Goal: Information Seeking & Learning: Compare options

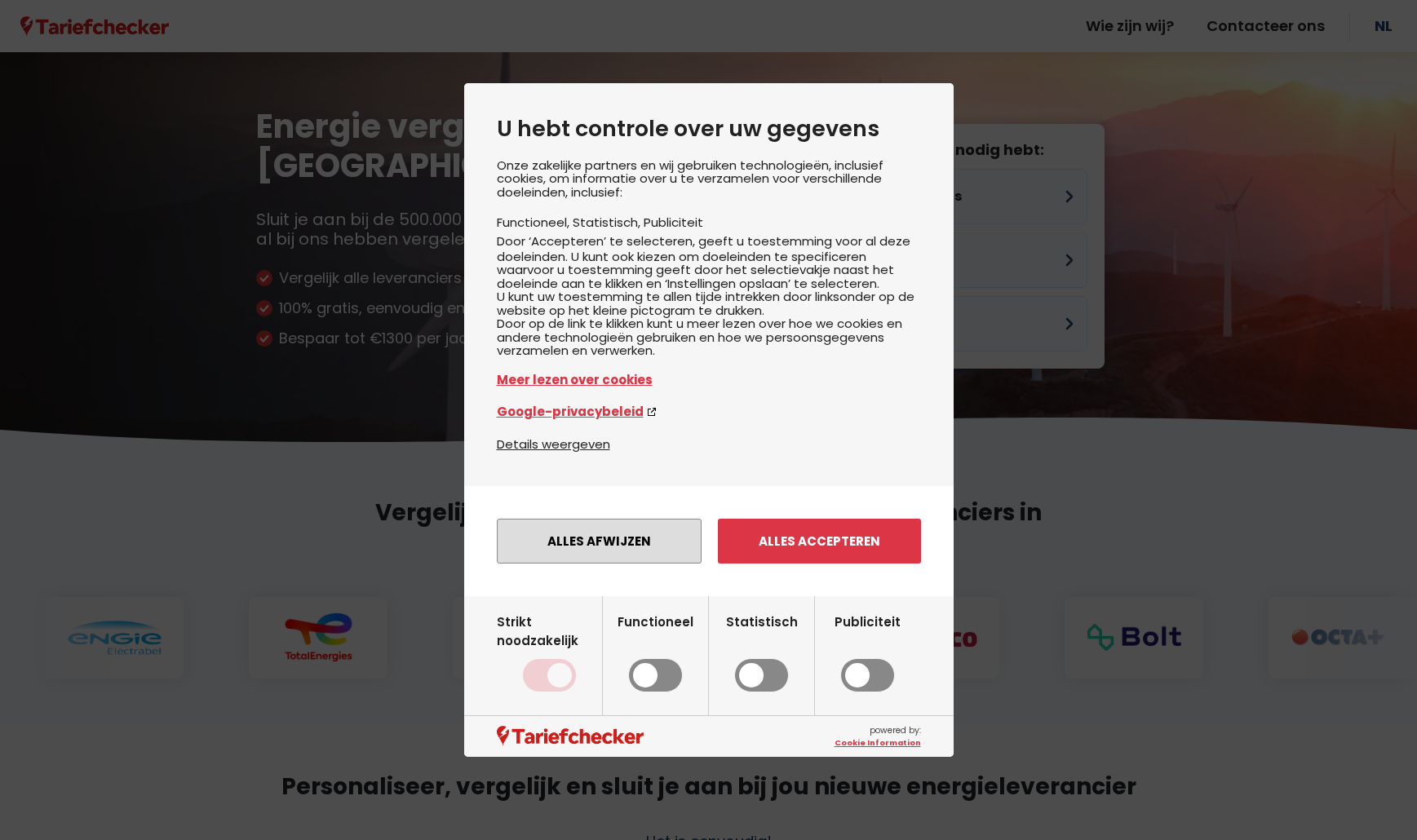
click at [637, 556] on button "Alles afwijzen" at bounding box center [599, 541] width 205 height 45
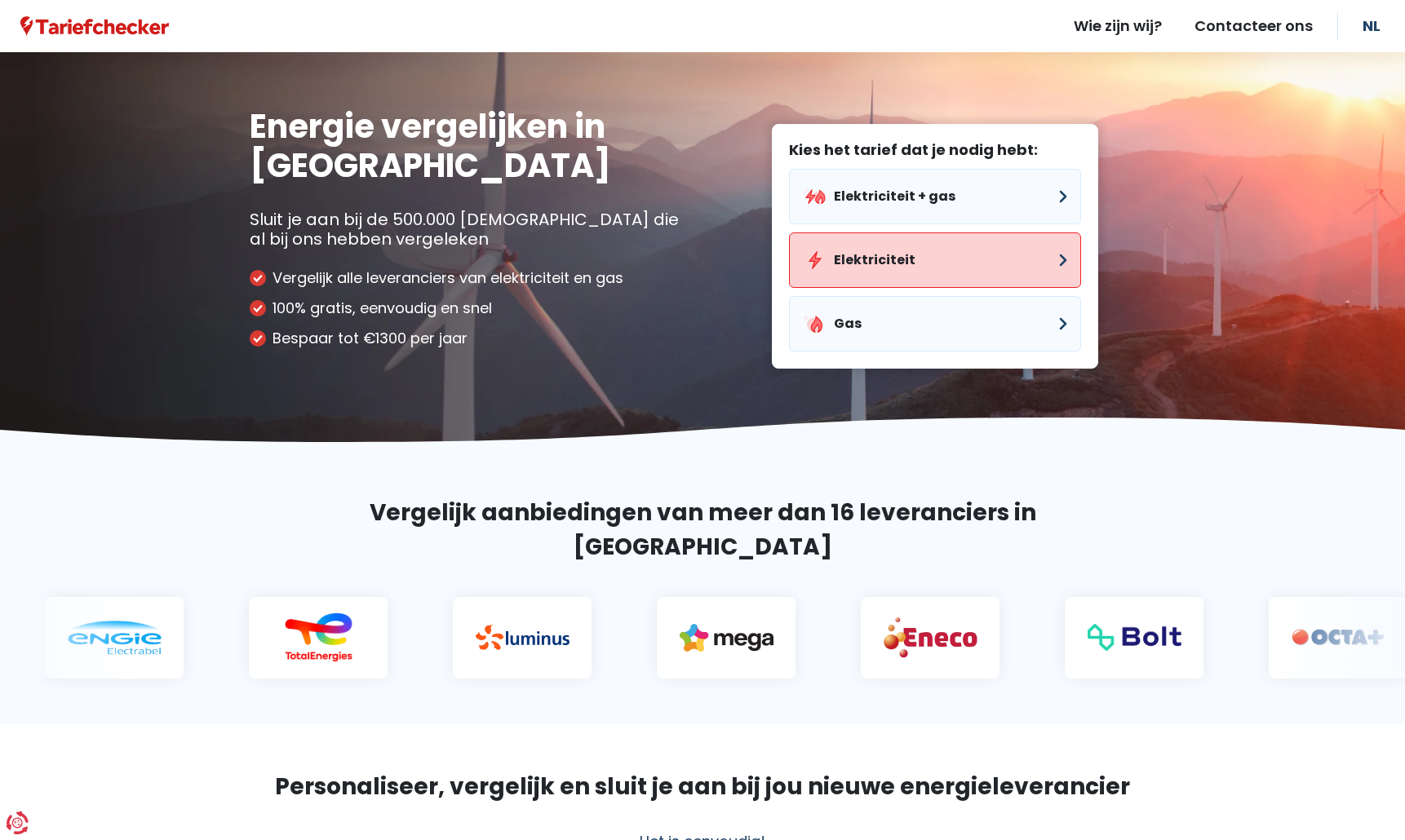
click at [852, 257] on button "Elektriciteit" at bounding box center [935, 260] width 292 height 55
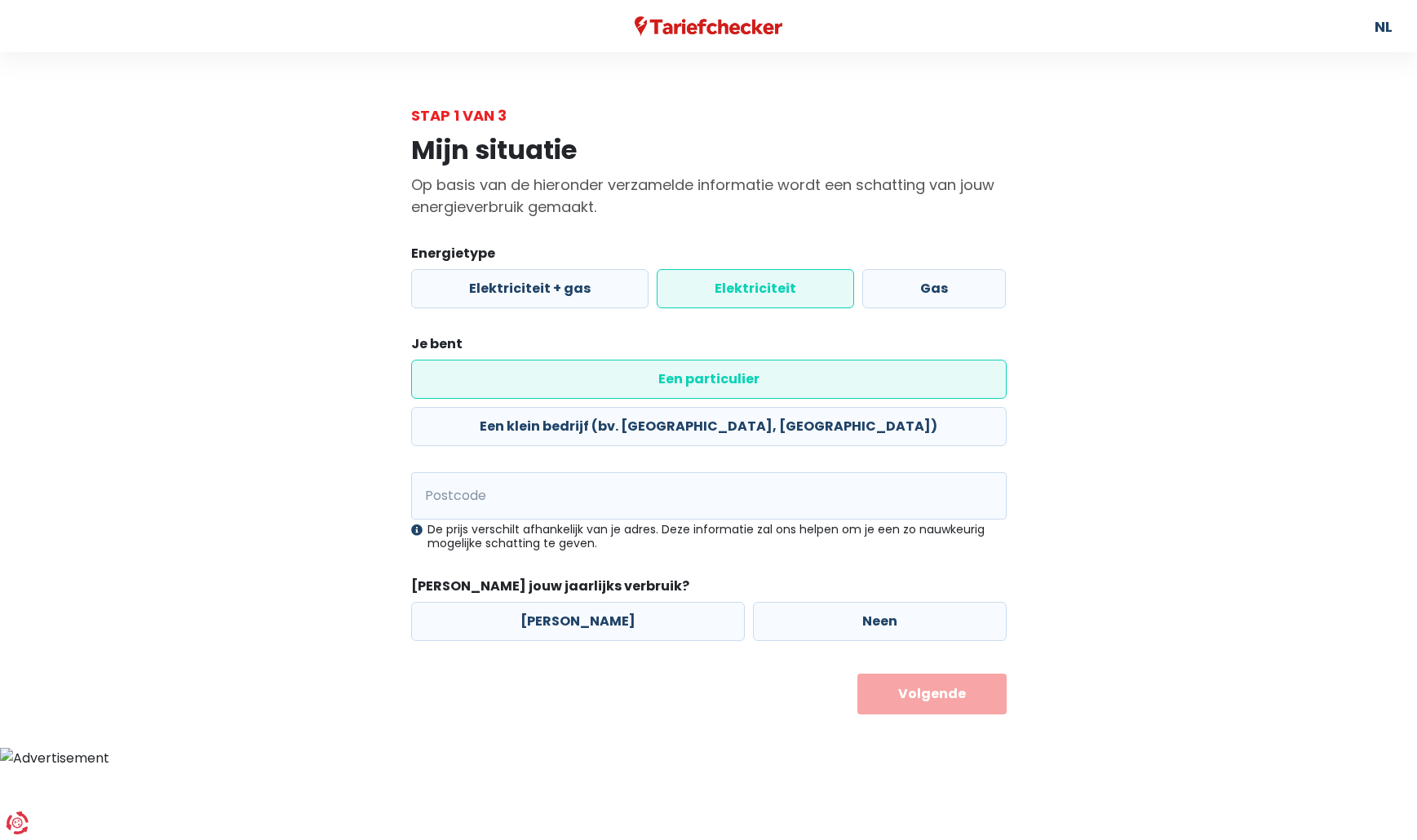
click at [741, 290] on label "Elektriciteit" at bounding box center [756, 289] width 198 height 39
click at [741, 290] on input "Elektriciteit" at bounding box center [756, 289] width 198 height 39
click at [557, 382] on label "Een particulier" at bounding box center [709, 379] width 596 height 39
click at [557, 382] on input "Een particulier" at bounding box center [709, 379] width 596 height 39
click at [525, 472] on input "Postcode" at bounding box center [709, 495] width 596 height 48
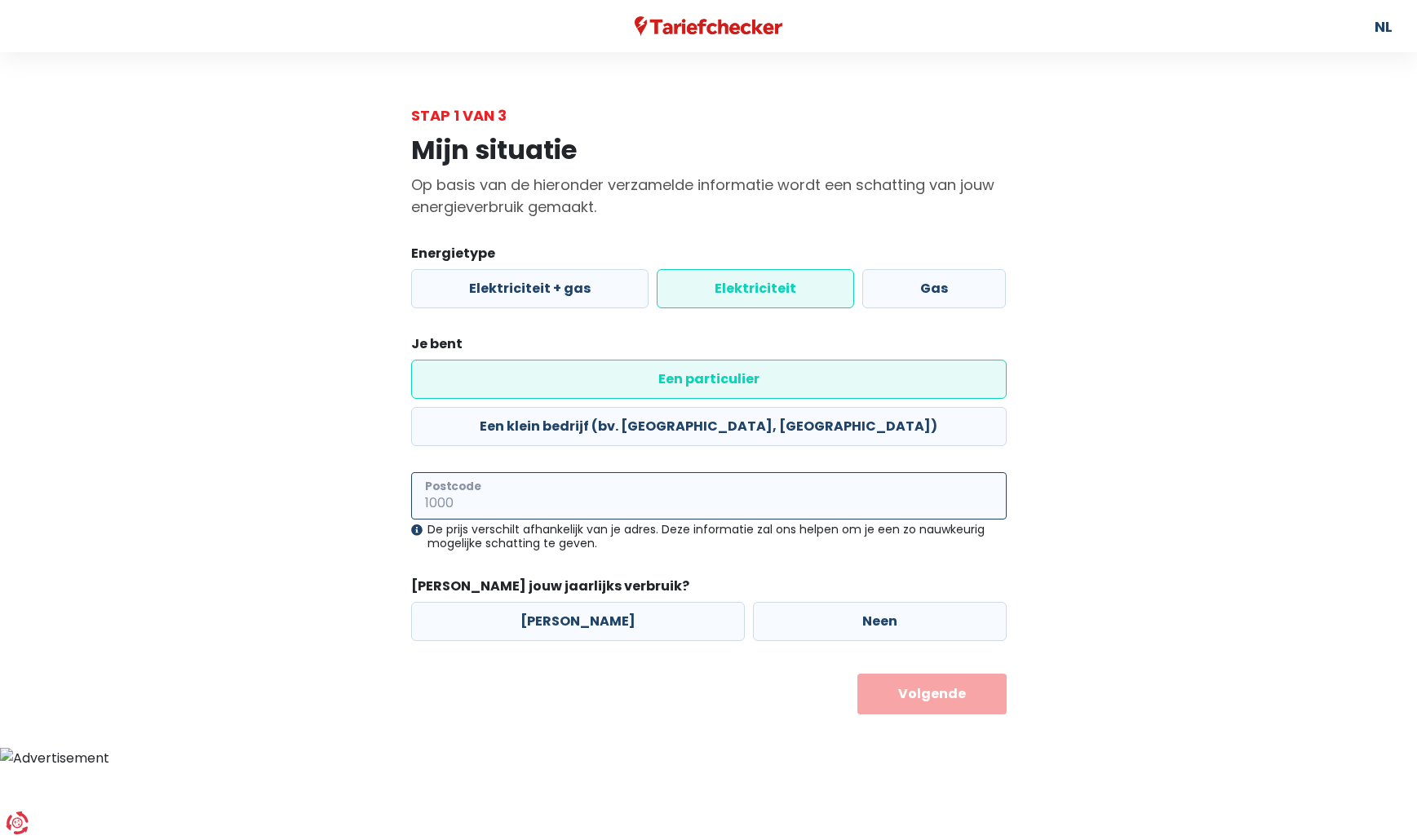
type input "8800"
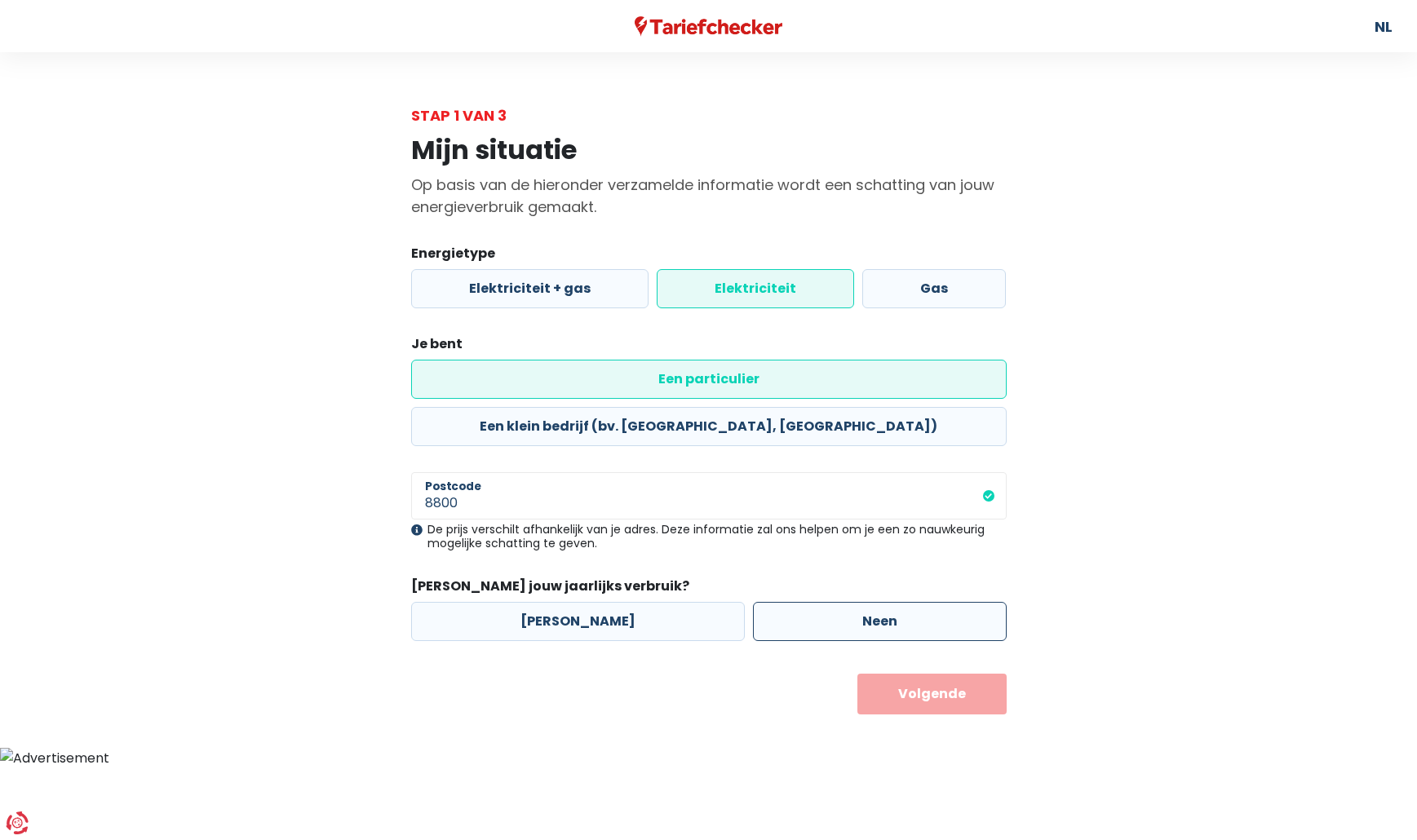
click at [850, 602] on label "Neen" at bounding box center [880, 621] width 254 height 39
click at [850, 602] on input "Neen" at bounding box center [880, 621] width 254 height 39
radio input "true"
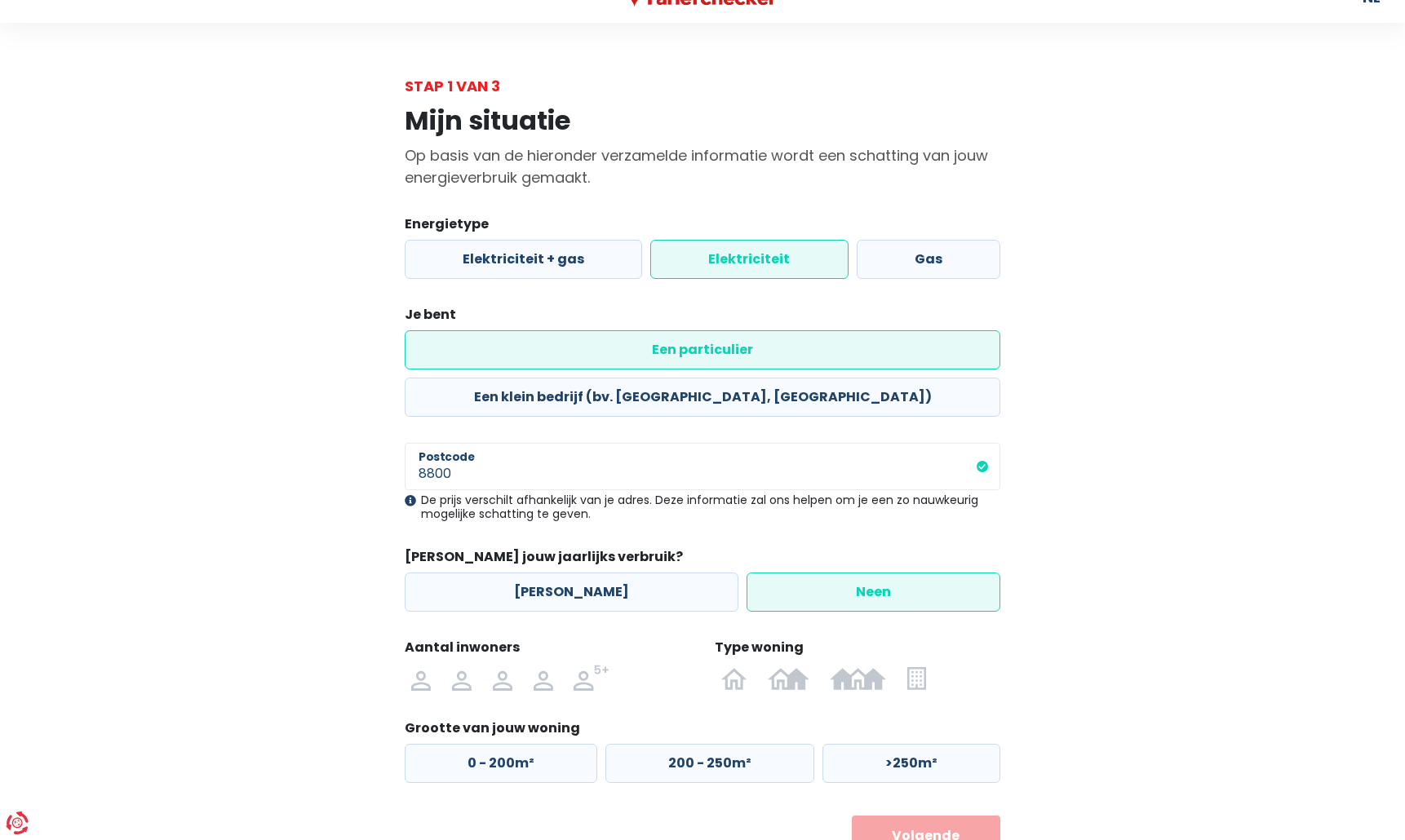
scroll to position [51, 0]
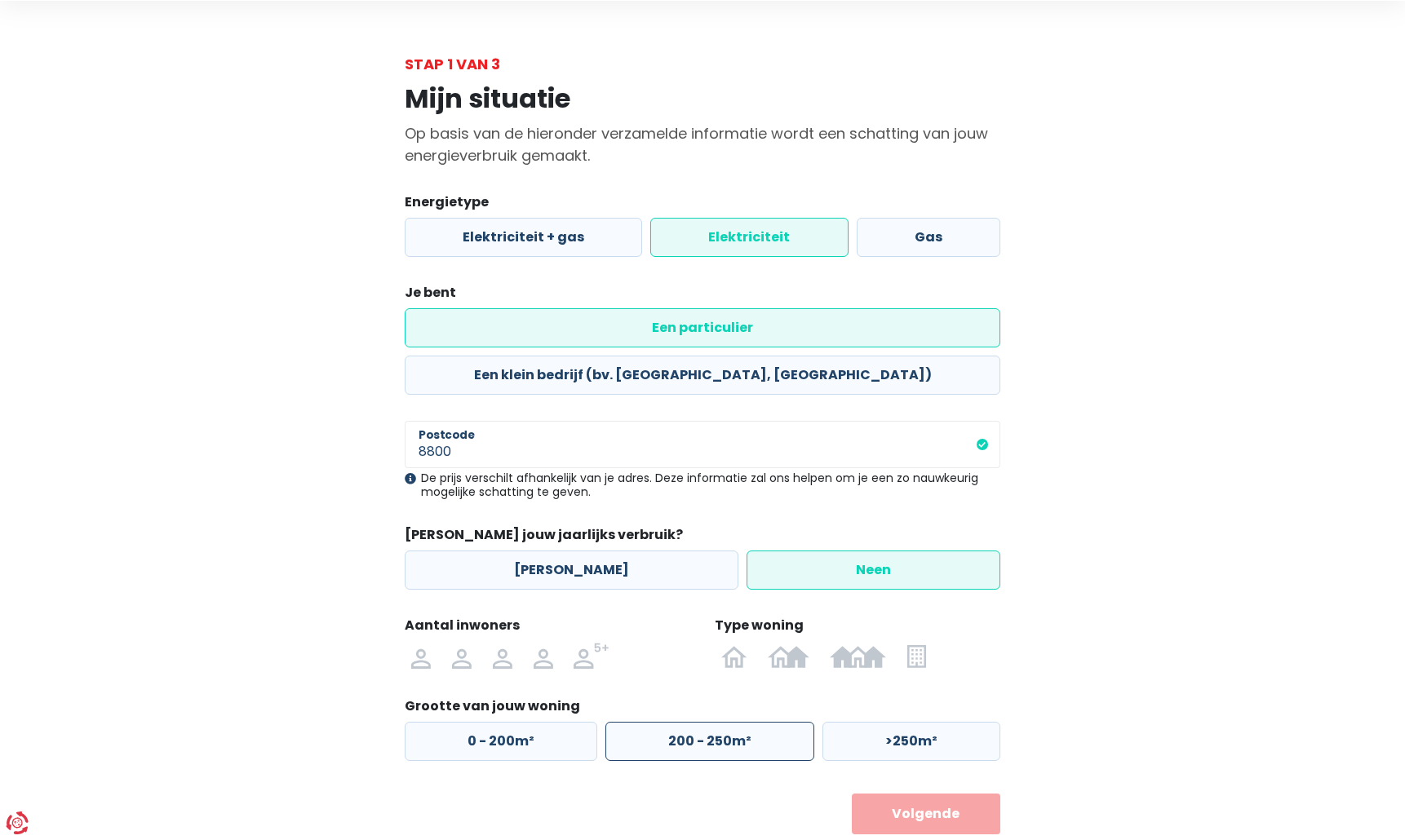
click at [680, 722] on label "200 - 250m²" at bounding box center [710, 741] width 209 height 39
click at [680, 722] on input "200 - 250m²" at bounding box center [710, 741] width 209 height 39
radio input "true"
click at [908, 794] on button "Volgende" at bounding box center [926, 814] width 149 height 41
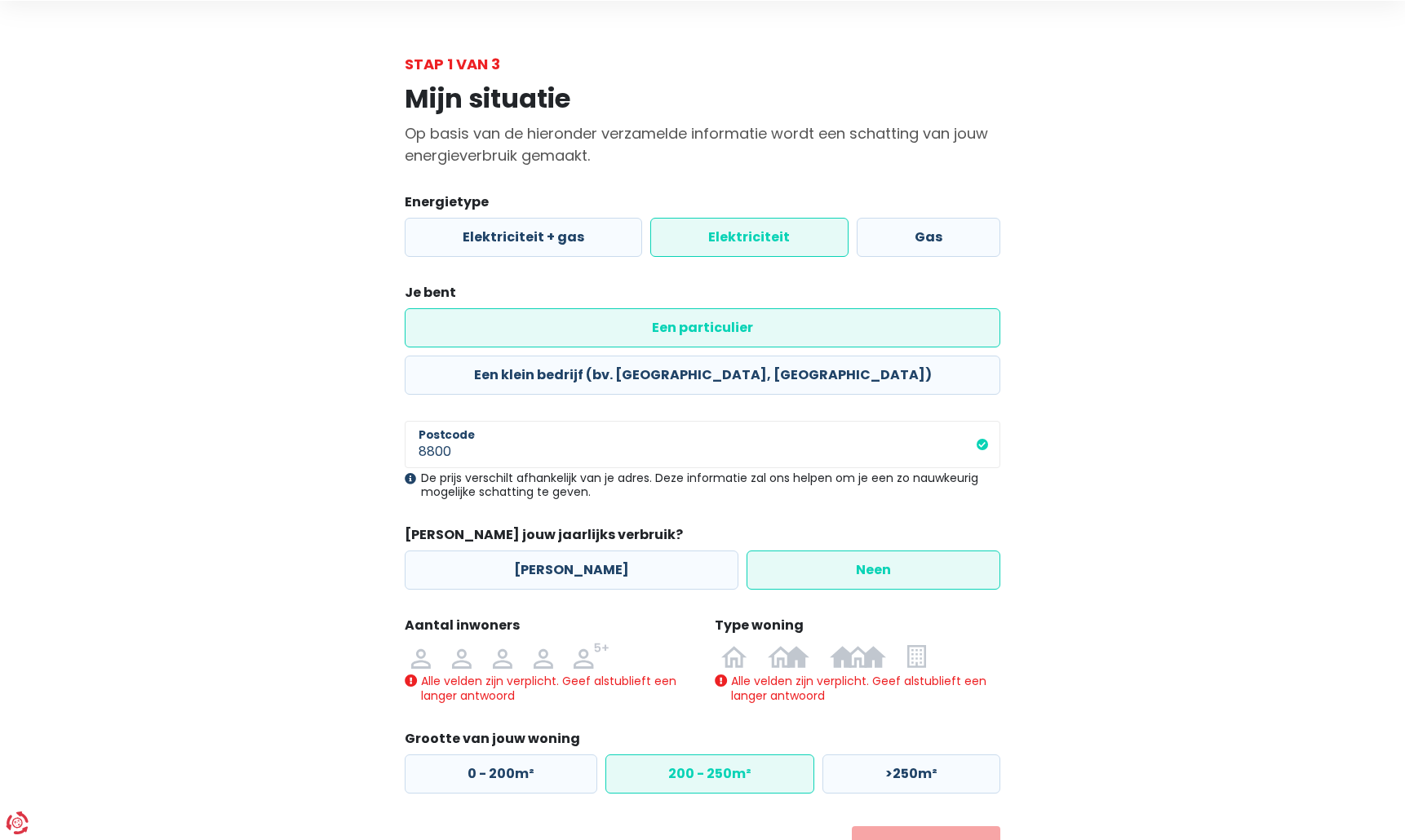
scroll to position [84, 0]
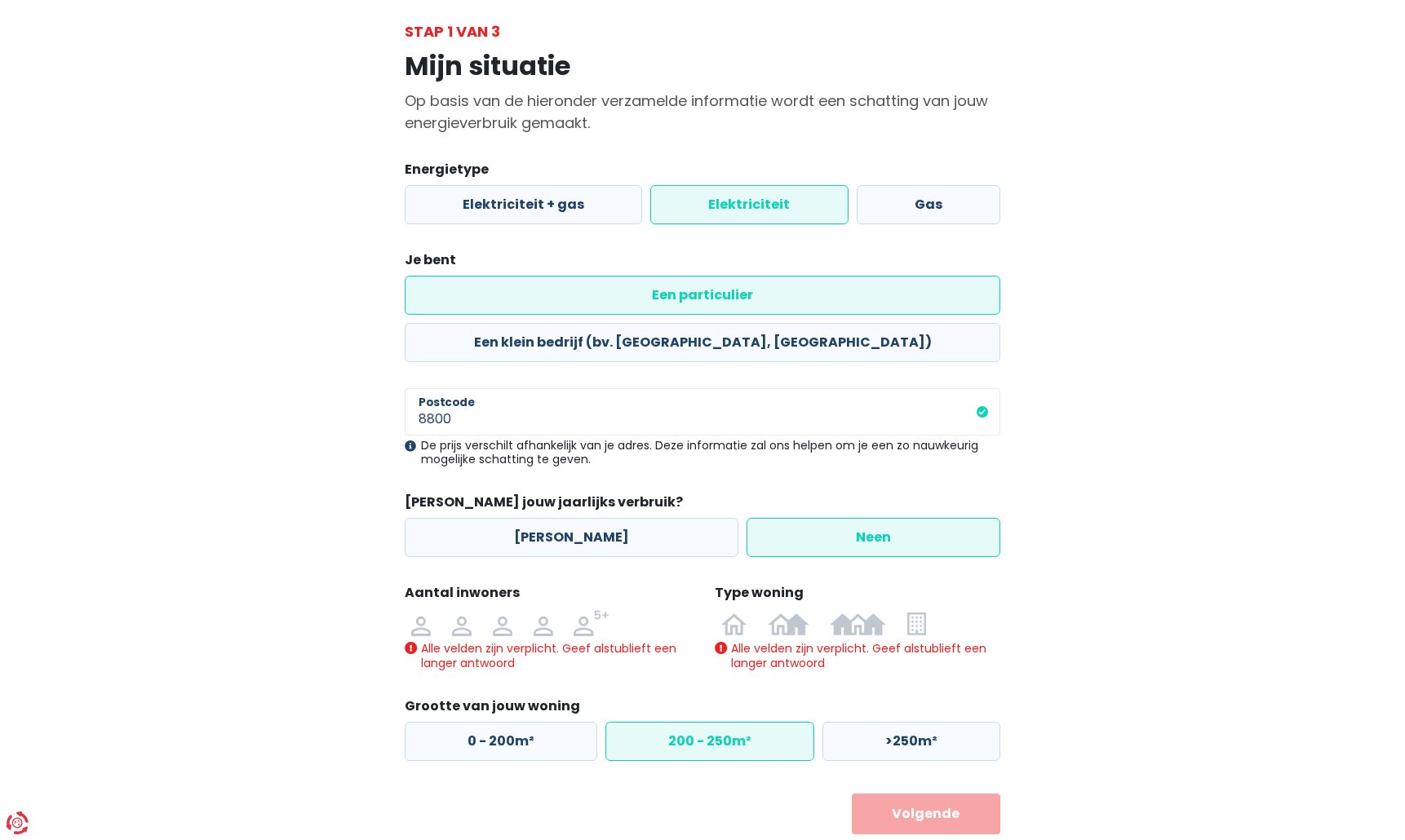
click at [912, 794] on button "Volgende" at bounding box center [926, 814] width 149 height 41
click at [462, 610] on img at bounding box center [461, 622] width 19 height 26
click at [462, 610] on input "radio" at bounding box center [461, 622] width 41 height 26
radio input "true"
click at [731, 610] on img at bounding box center [734, 622] width 26 height 26
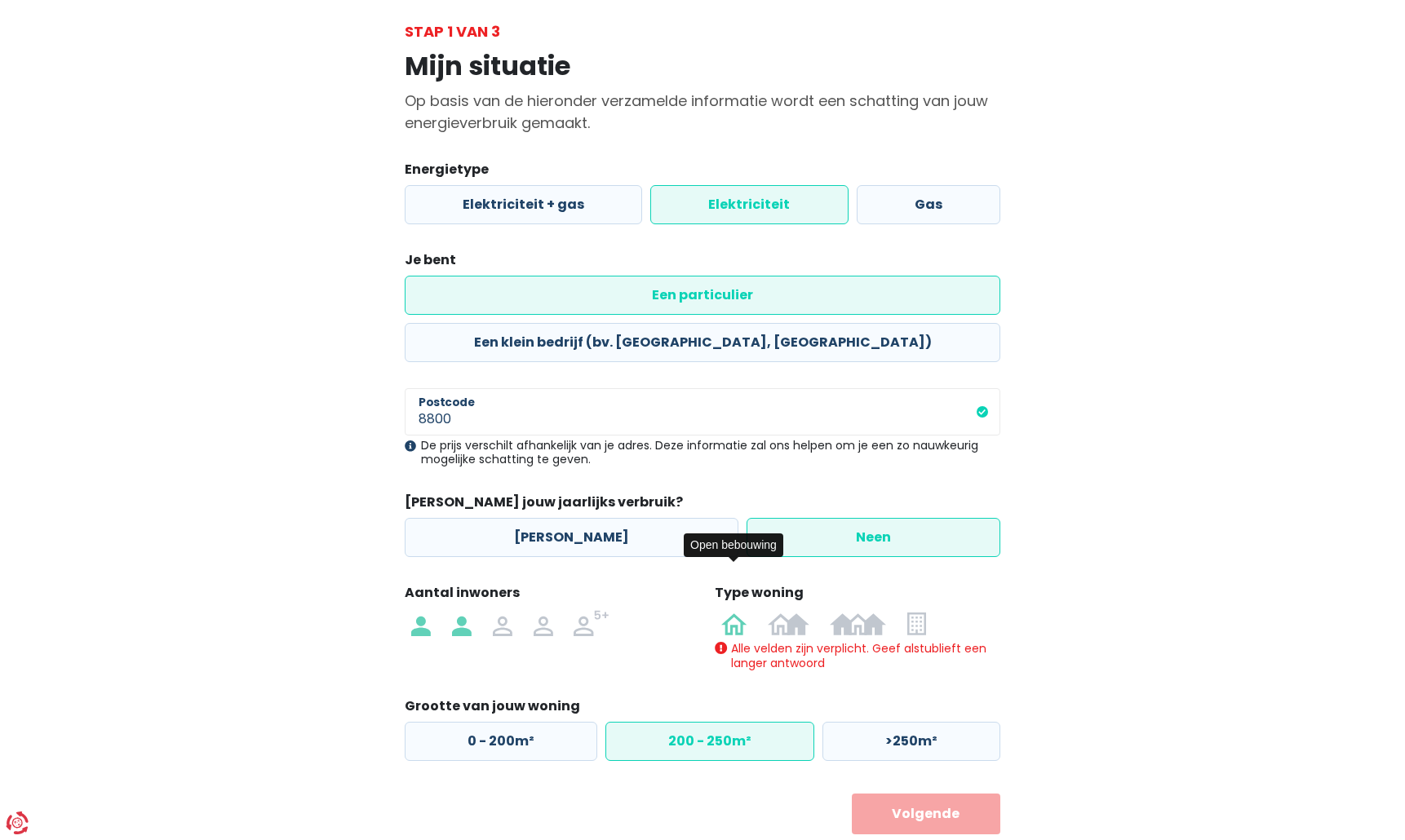
click at [731, 610] on input "radio" at bounding box center [734, 622] width 48 height 26
radio input "true"
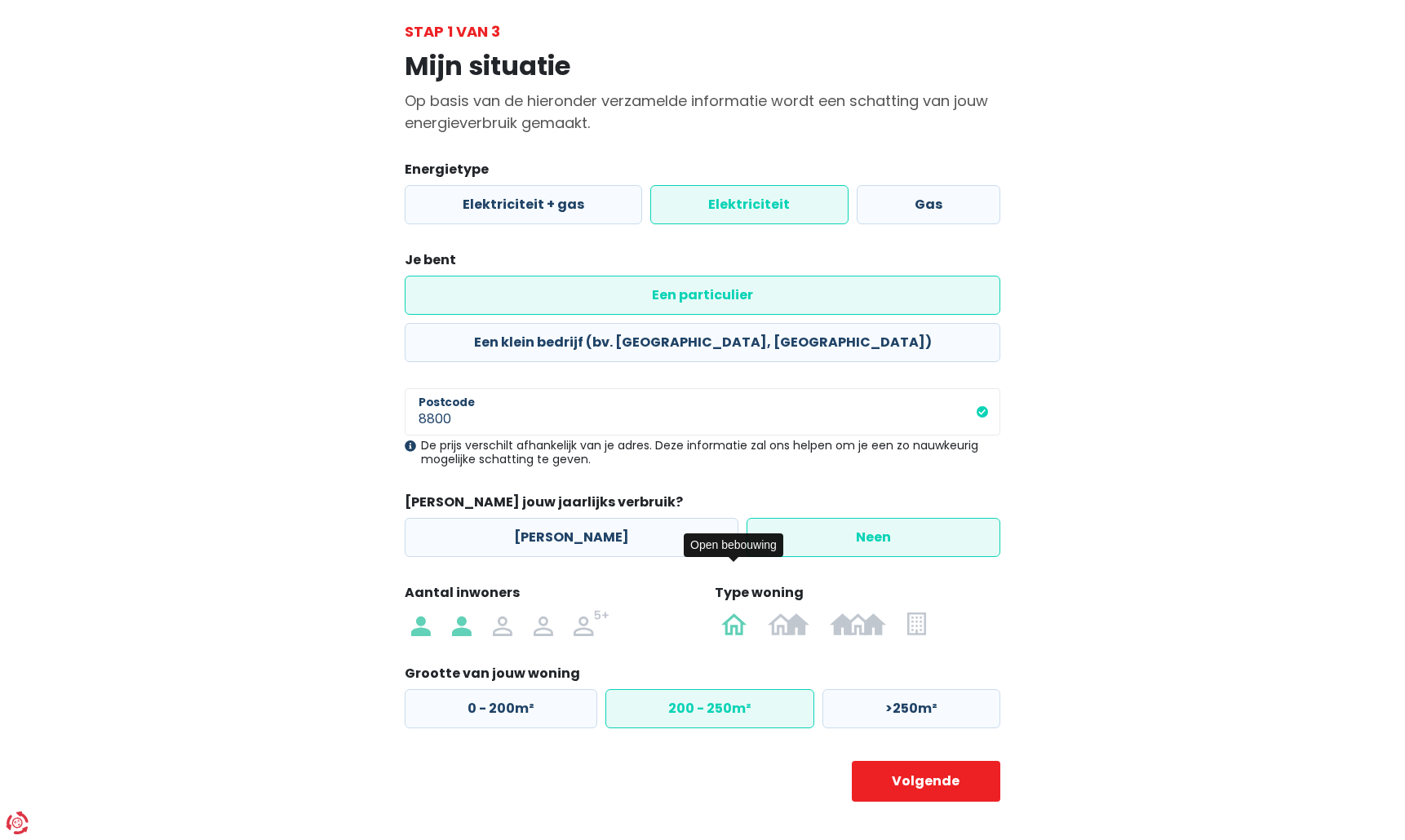
scroll to position [51, 0]
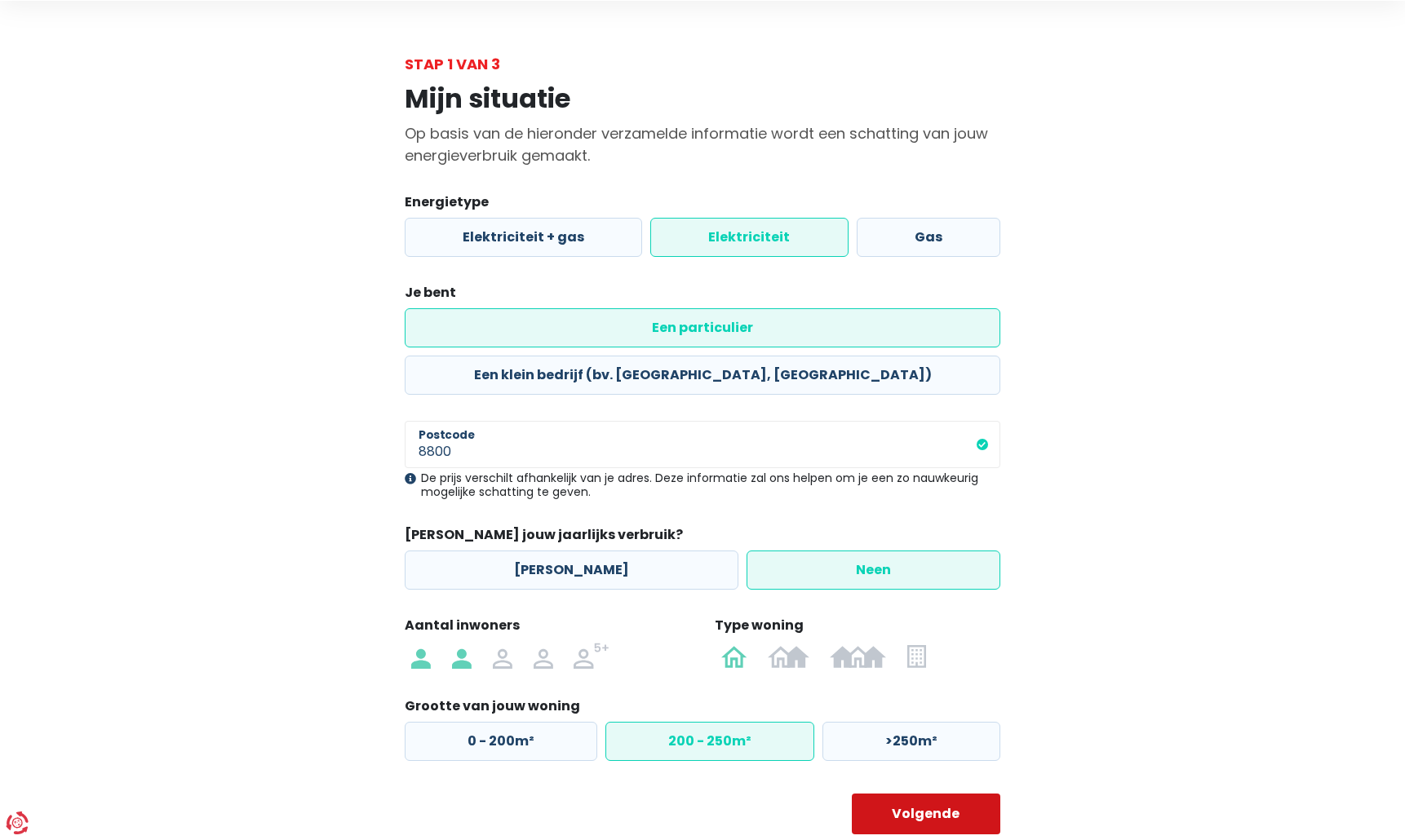
click at [938, 794] on button "Volgende" at bounding box center [926, 814] width 149 height 41
select select
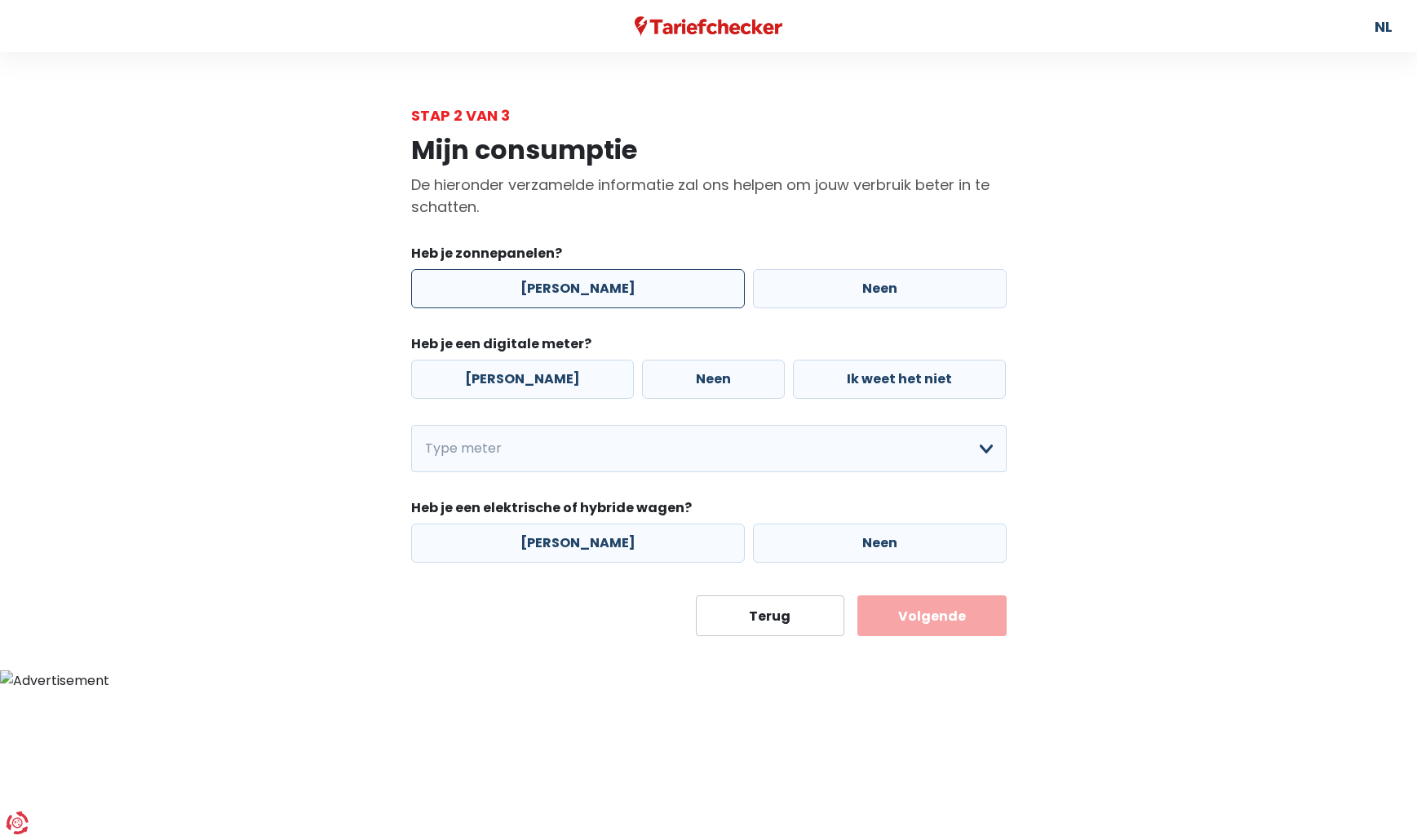
click at [560, 285] on label "[PERSON_NAME]" at bounding box center [578, 289] width 334 height 39
click at [560, 285] on input "[PERSON_NAME]" at bounding box center [578, 289] width 334 height 39
radio input "true"
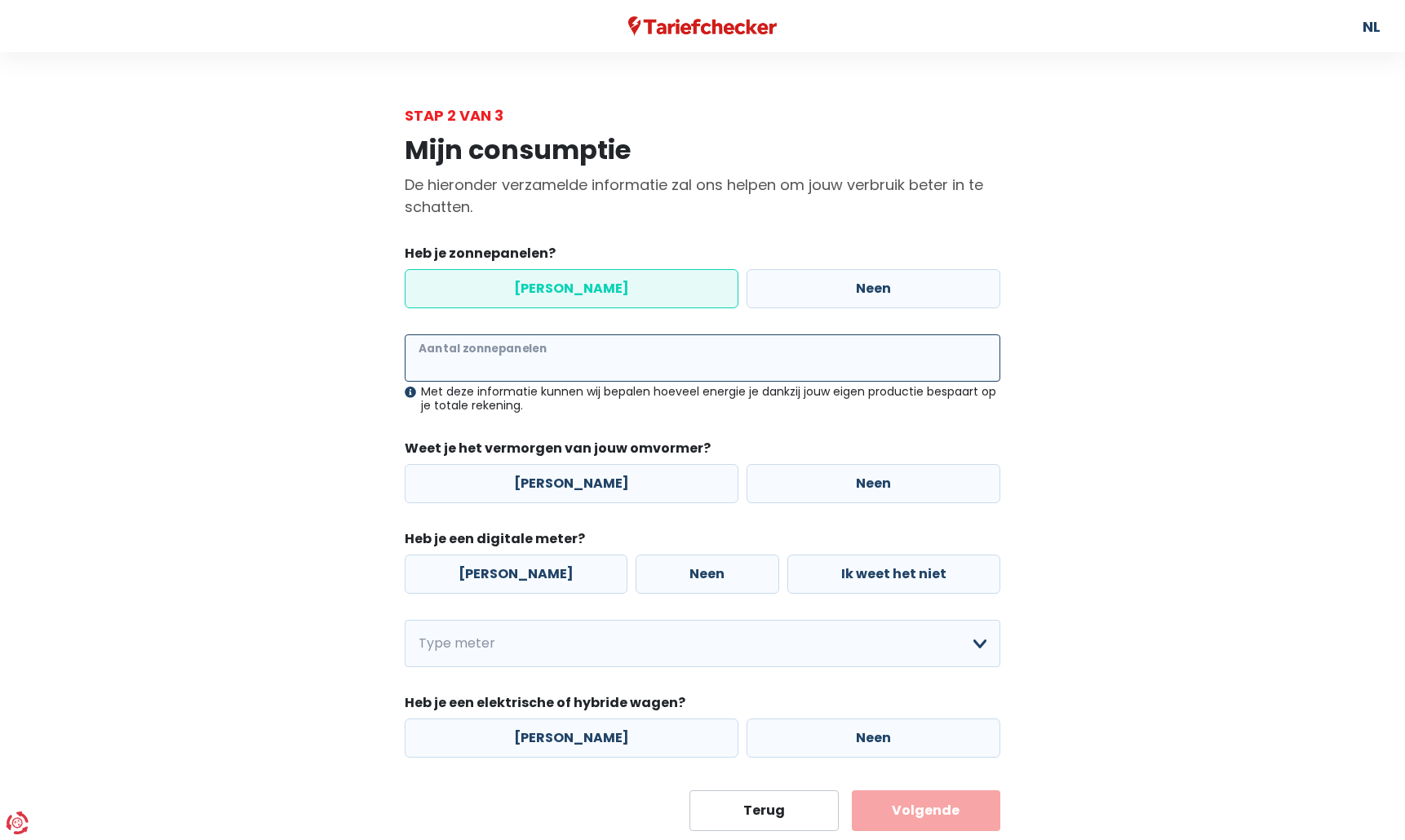
click at [536, 362] on input "Aantal zonnepanelen" at bounding box center [703, 358] width 596 height 48
type input "22"
click at [556, 485] on label "[PERSON_NAME]" at bounding box center [572, 484] width 334 height 39
click at [556, 485] on input "[PERSON_NAME]" at bounding box center [572, 484] width 334 height 39
radio input "true"
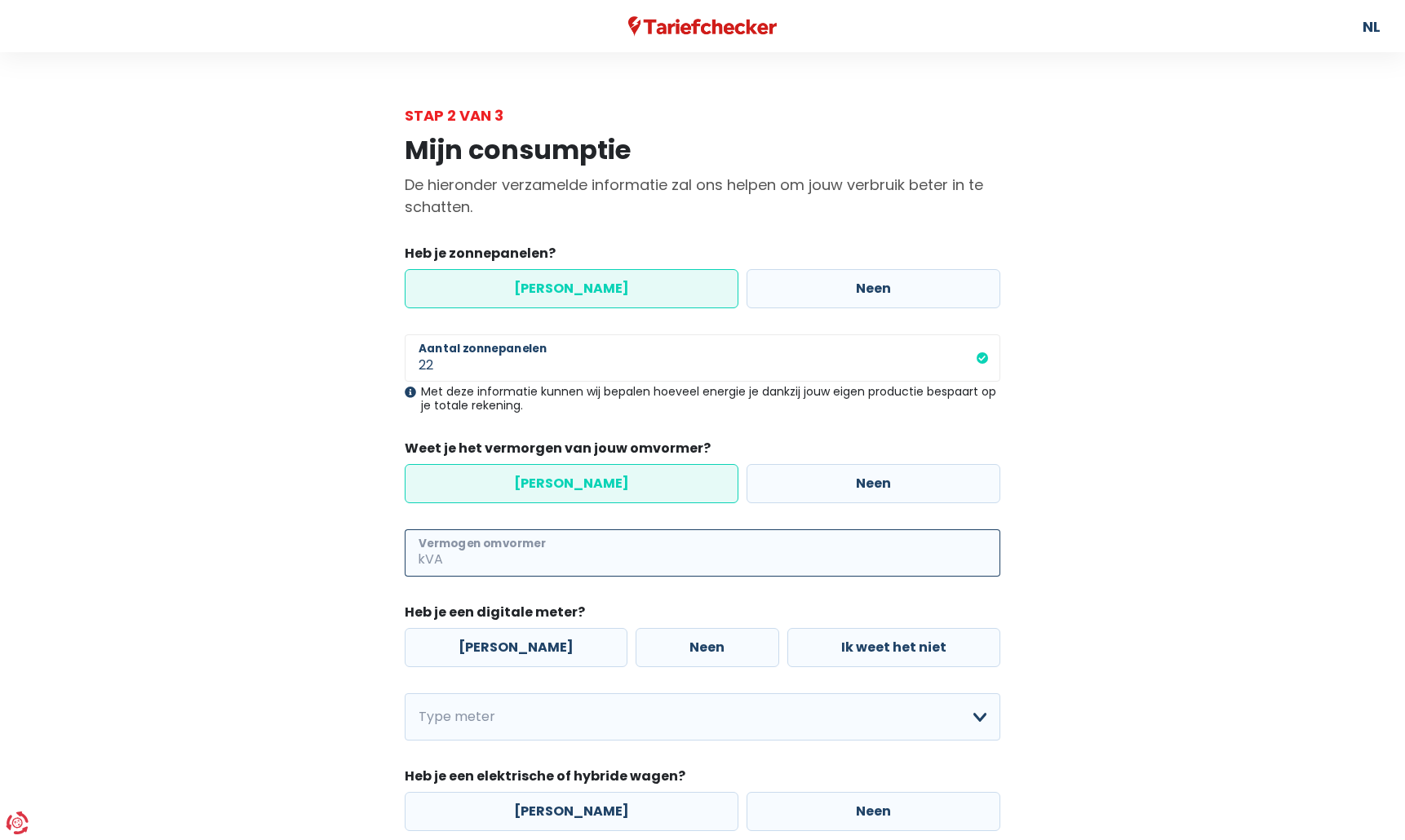
click at [535, 570] on input "Vermogen omvormer" at bounding box center [723, 553] width 554 height 48
type input "5"
click at [504, 645] on label "[PERSON_NAME]" at bounding box center [516, 648] width 223 height 39
click at [504, 645] on input "[PERSON_NAME]" at bounding box center [516, 648] width 223 height 39
radio input "true"
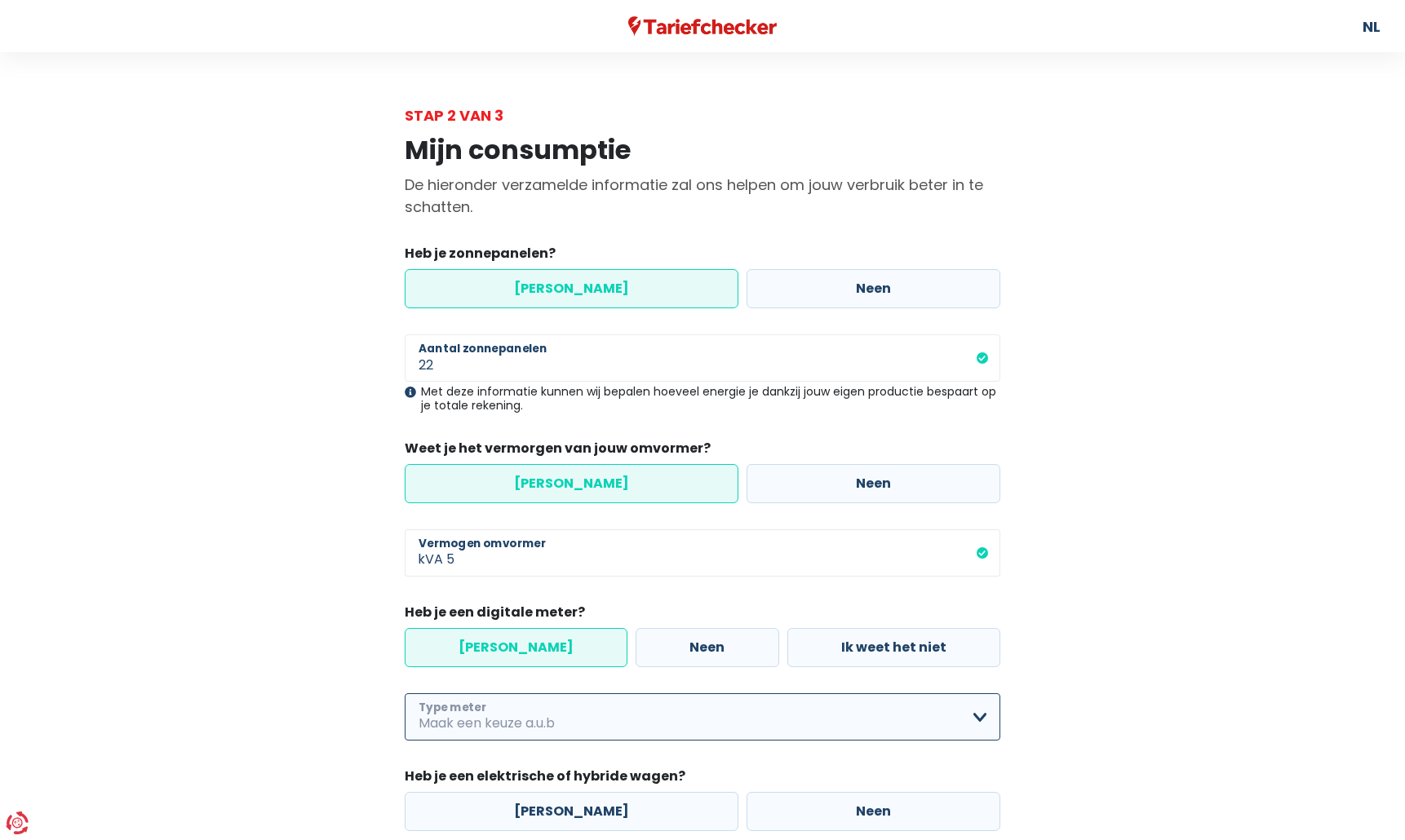
click at [538, 722] on select "Enkelvoudig Tweevoudig Enkelvoudig + uitsluitend nachttarief Tweevoudig + uitsl…" at bounding box center [703, 717] width 596 height 48
select select "day_single_rate"
click at [405, 694] on select "Enkelvoudig Tweevoudig Enkelvoudig + uitsluitend nachttarief Tweevoudig + uitsl…" at bounding box center [703, 717] width 596 height 48
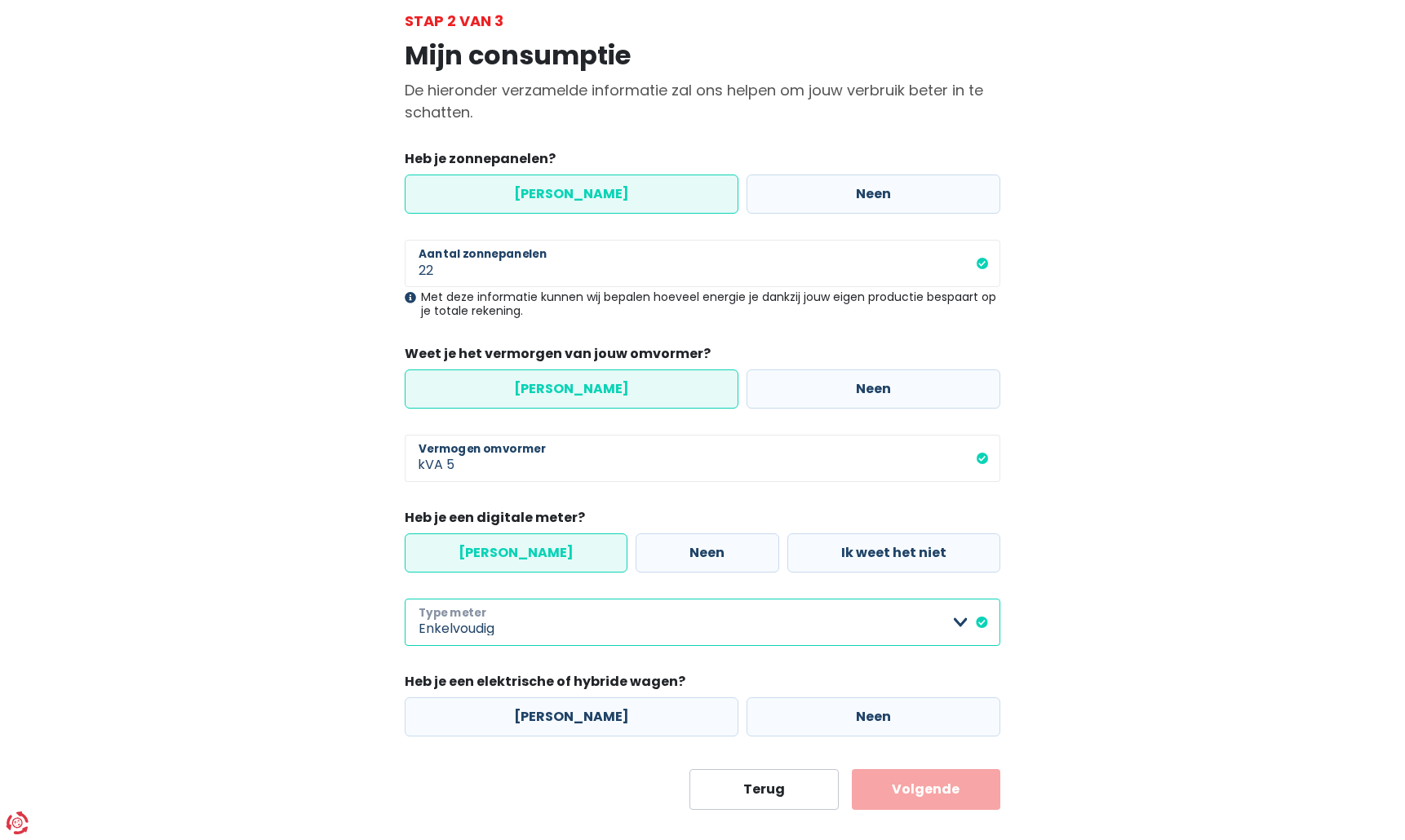
scroll to position [117, 0]
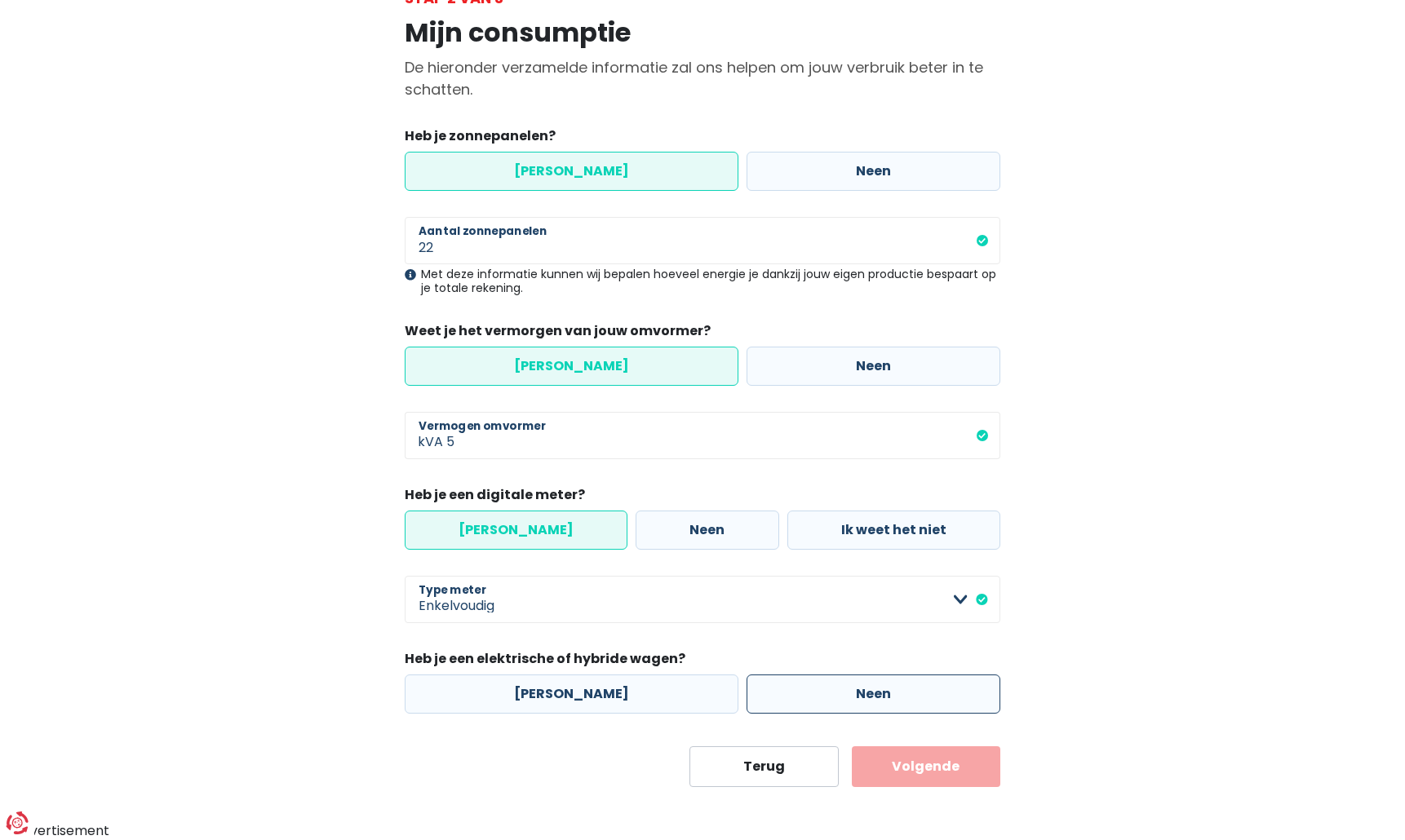
click at [833, 690] on label "Neen" at bounding box center [873, 694] width 254 height 39
click at [833, 690] on input "Neen" at bounding box center [873, 694] width 254 height 39
radio input "true"
click at [912, 770] on button "Volgende" at bounding box center [926, 766] width 149 height 41
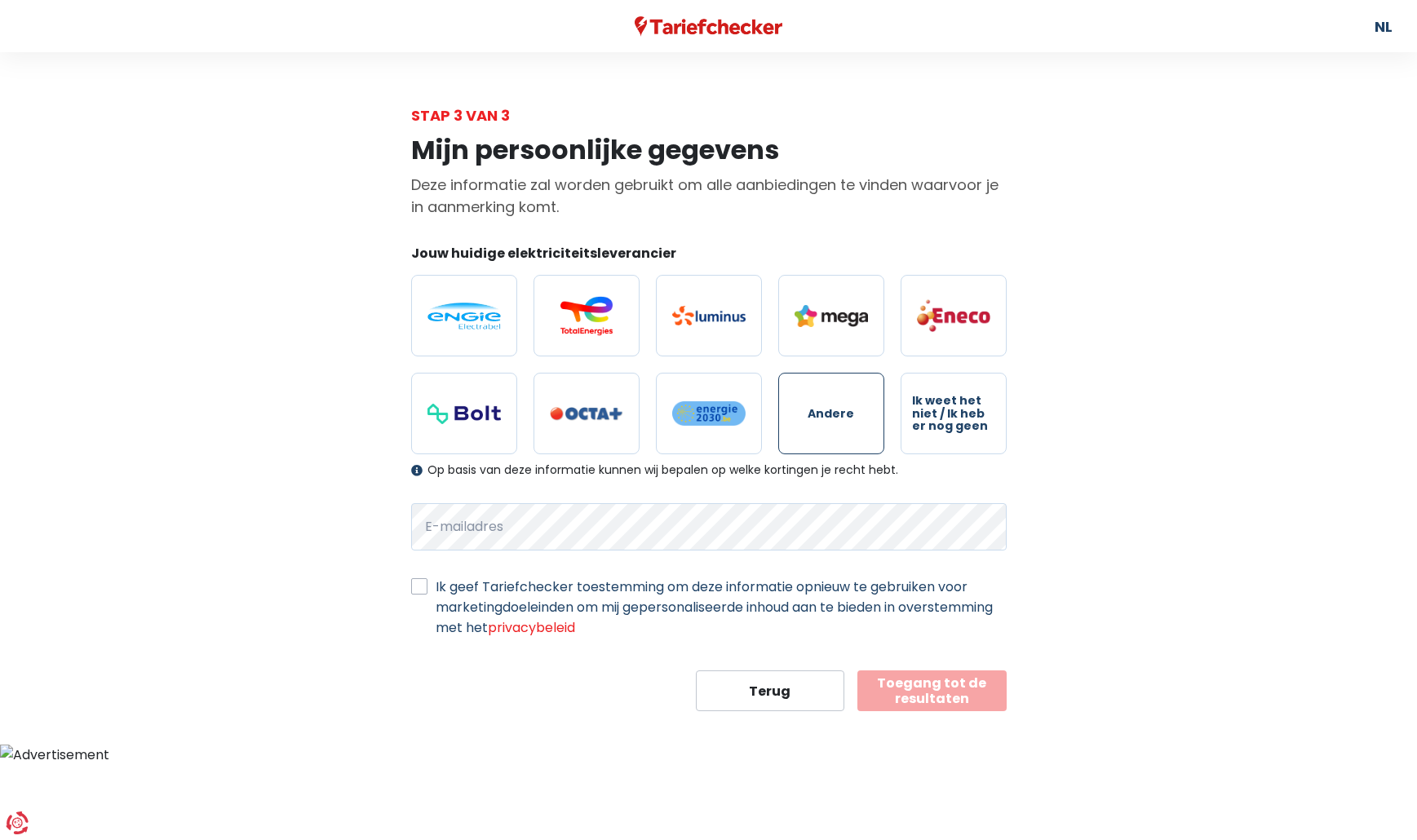
click at [806, 416] on label "Andere" at bounding box center [831, 413] width 106 height 81
click at [806, 416] on input "Andere" at bounding box center [831, 413] width 106 height 81
radio input "true"
click at [436, 584] on label "Ik geef Tariefchecker toestemming om deze informatie opnieuw te gebruiken voor …" at bounding box center [721, 607] width 571 height 61
click at [421, 584] on input "Ik geef Tariefchecker toestemming om deze informatie opnieuw te gebruiken voor …" at bounding box center [418, 584] width 16 height 16
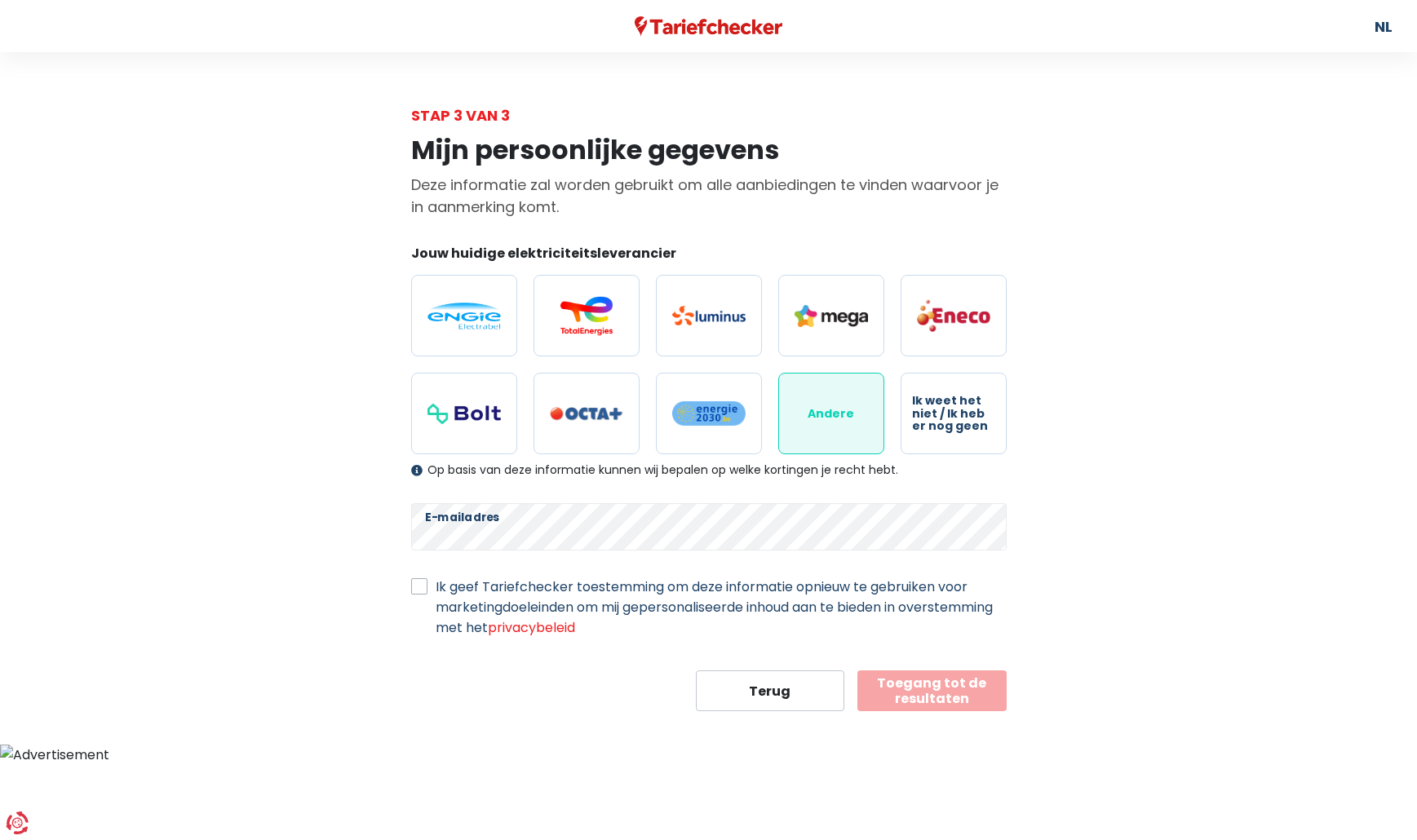
checkbox input "true"
click at [957, 690] on button "Toegang tot de resultaten" at bounding box center [932, 690] width 149 height 41
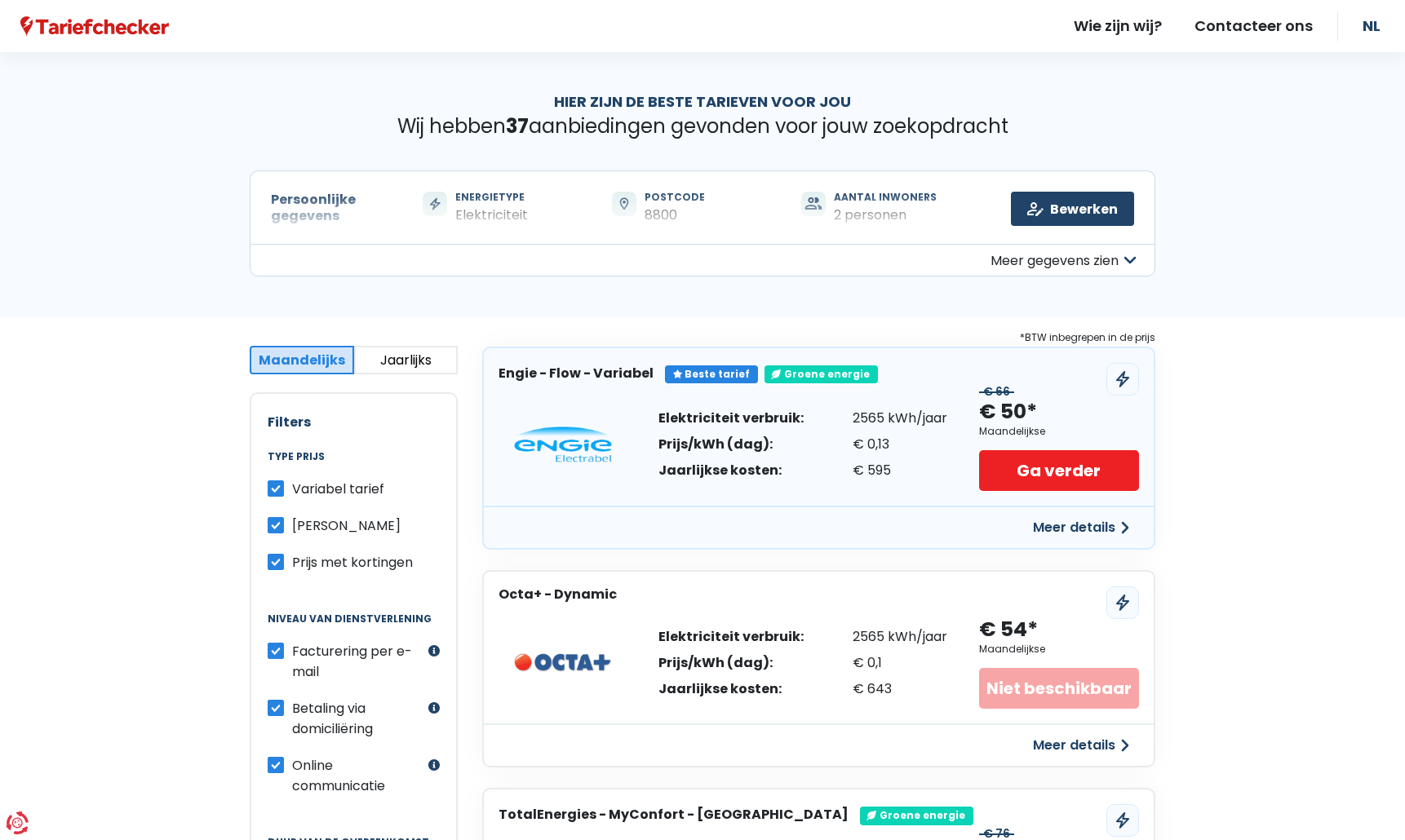
click at [292, 525] on label "[PERSON_NAME]" at bounding box center [346, 525] width 109 height 20
click at [274, 525] on input "[PERSON_NAME]" at bounding box center [275, 523] width 16 height 16
checkbox input "false"
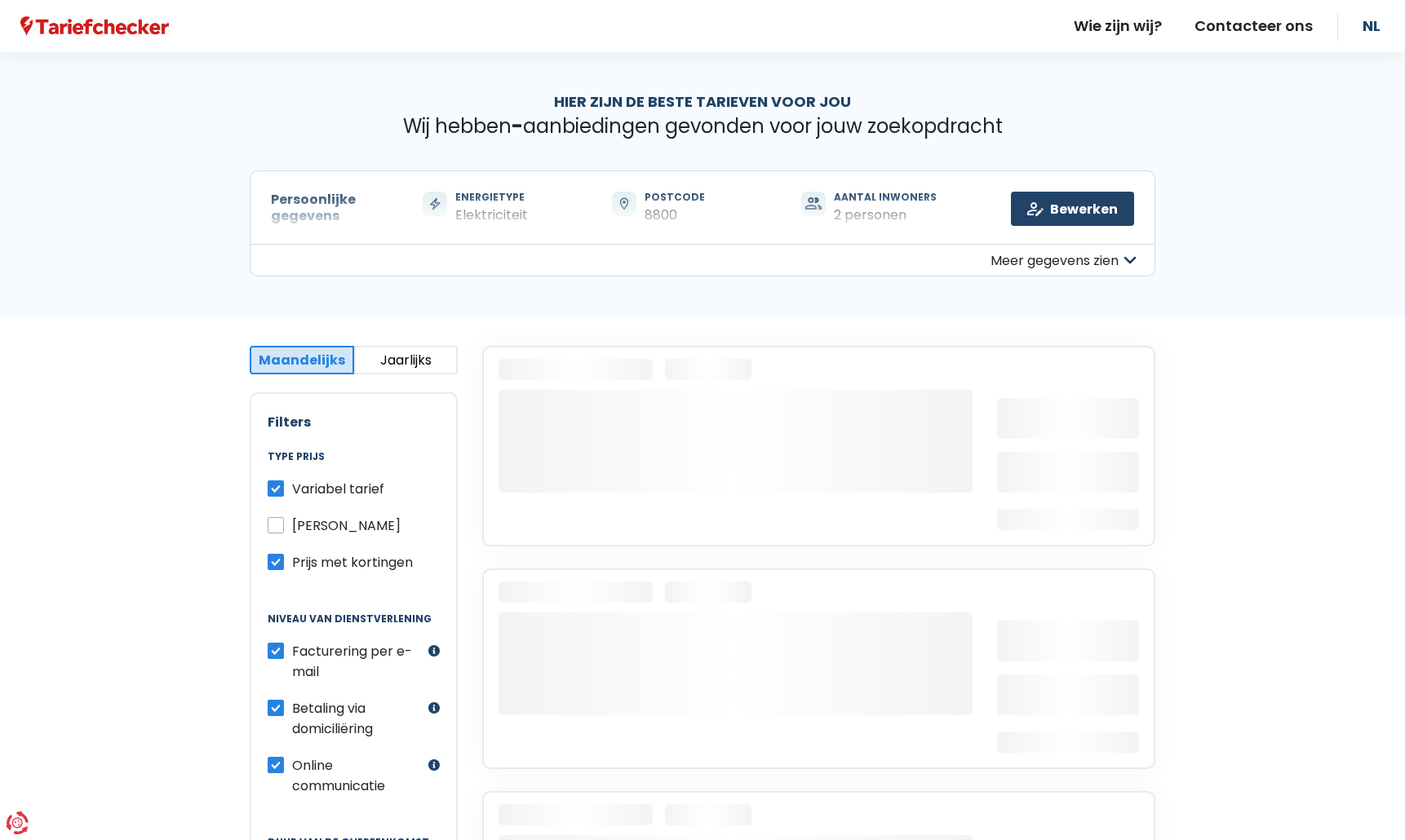
click at [292, 565] on label "Prijs met kortingen" at bounding box center [352, 562] width 121 height 20
click at [273, 565] on input "Prijs met kortingen" at bounding box center [275, 560] width 16 height 16
click at [292, 565] on label "Prijs met kortingen" at bounding box center [352, 562] width 121 height 20
click at [277, 565] on input "Prijs met kortingen" at bounding box center [275, 560] width 16 height 16
checkbox input "true"
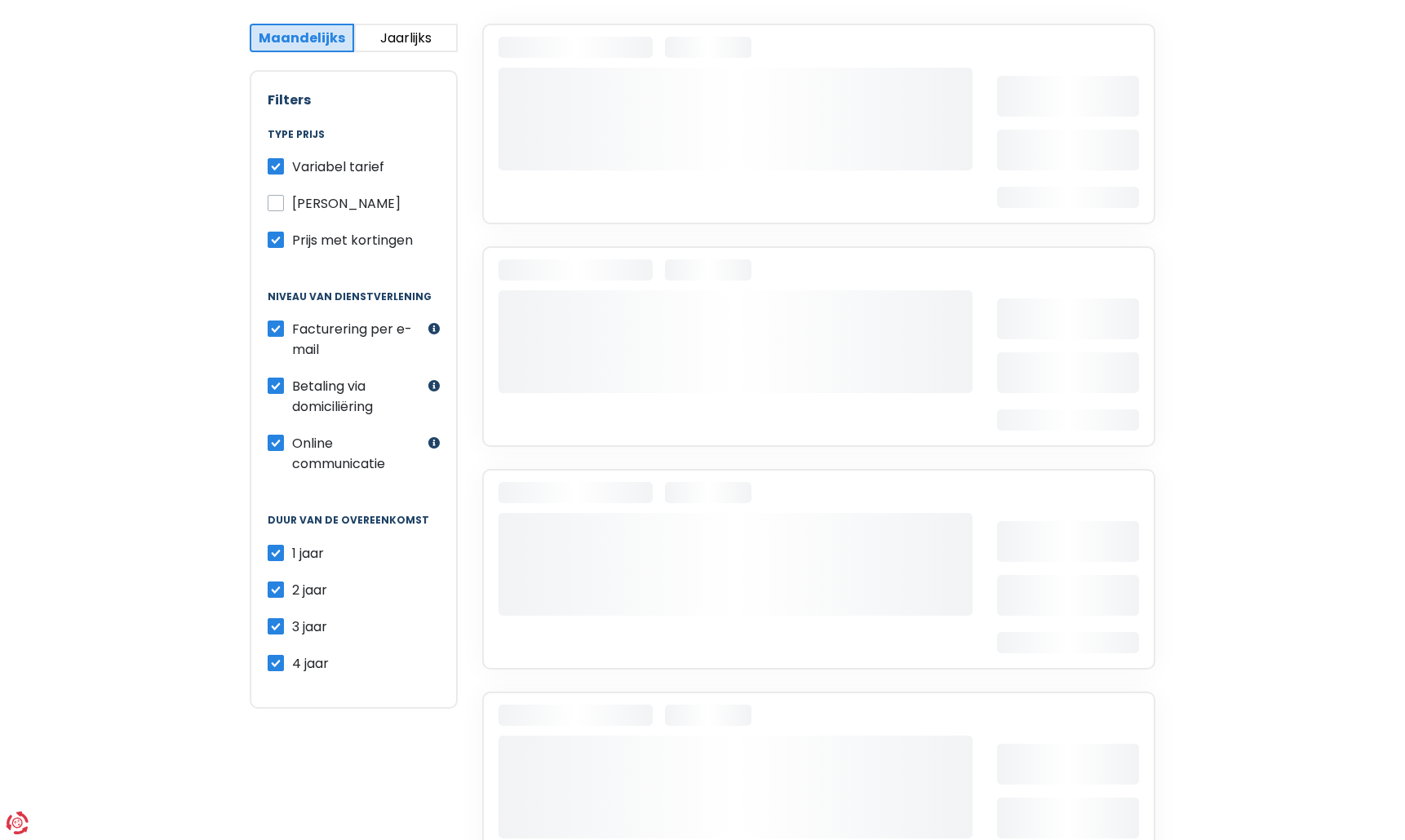
scroll to position [326, 0]
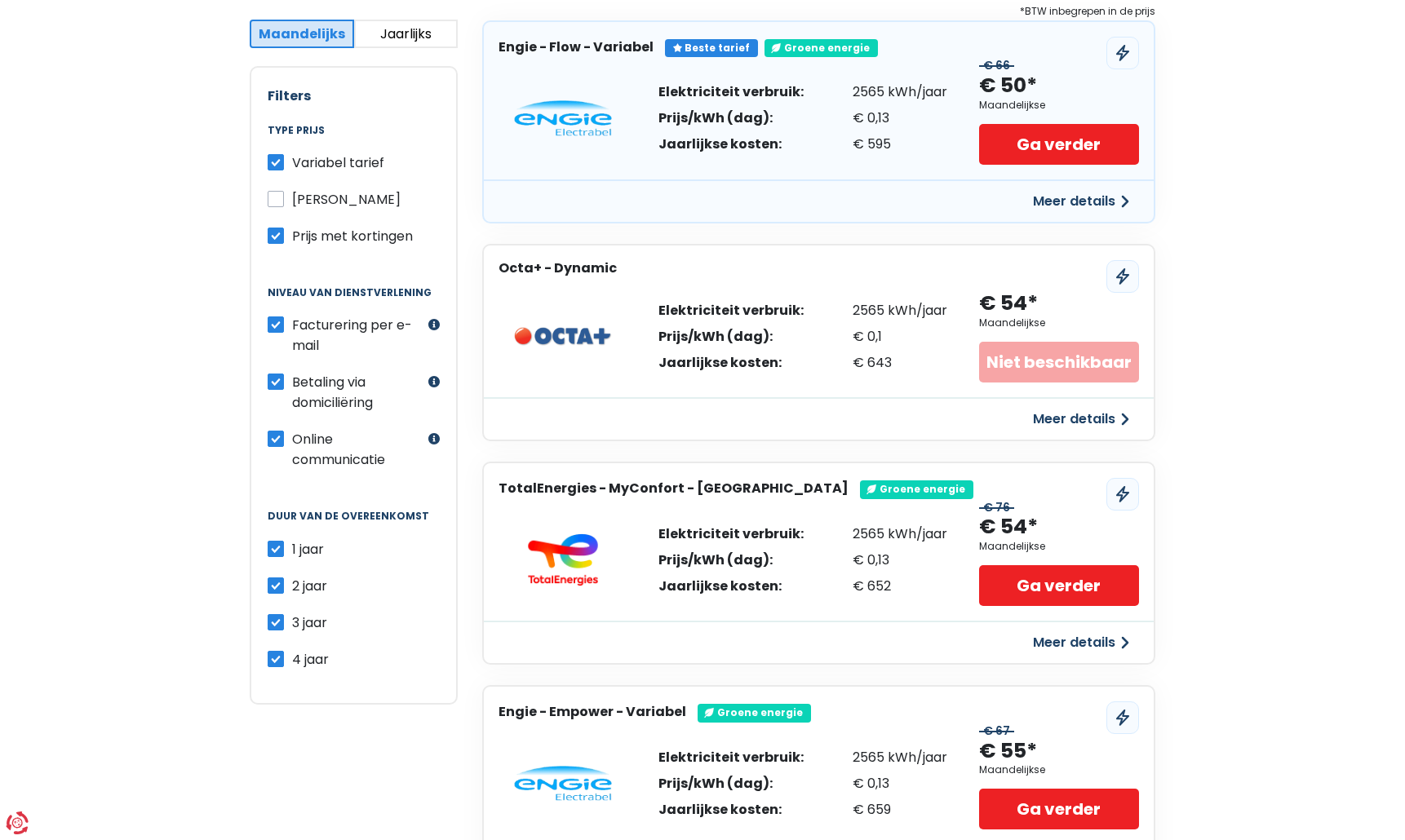
click at [273, 596] on div "2 jaar" at bounding box center [354, 586] width 172 height 20
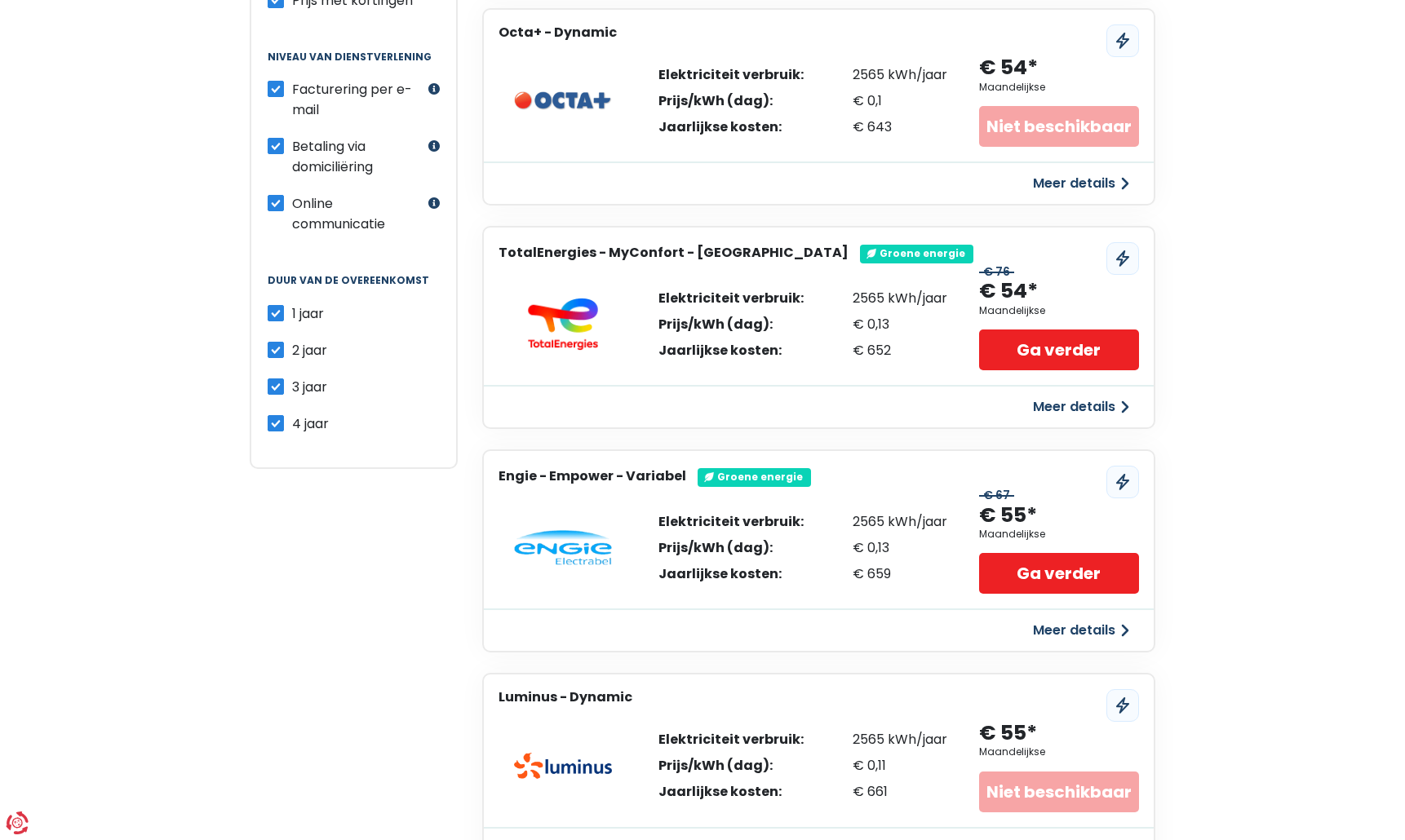
scroll to position [489, 0]
